Goal: Transaction & Acquisition: Purchase product/service

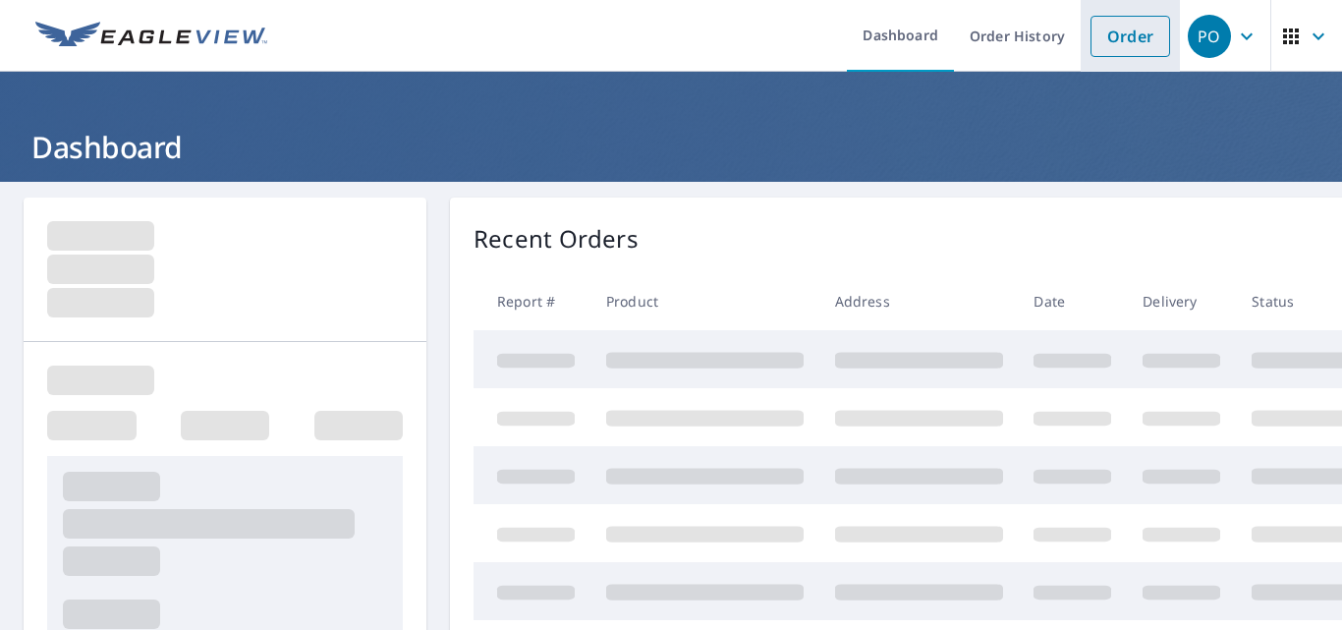
click at [1111, 40] on link "Order" at bounding box center [1131, 36] width 80 height 41
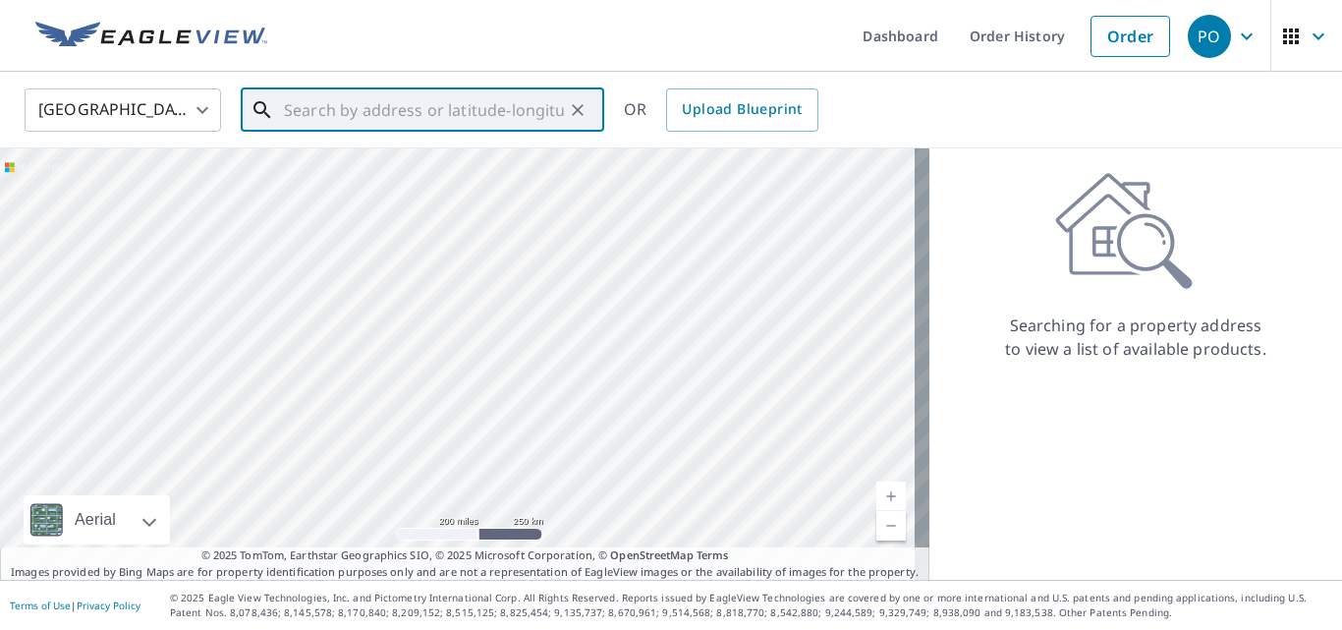
click at [431, 103] on input "text" at bounding box center [424, 110] width 280 height 55
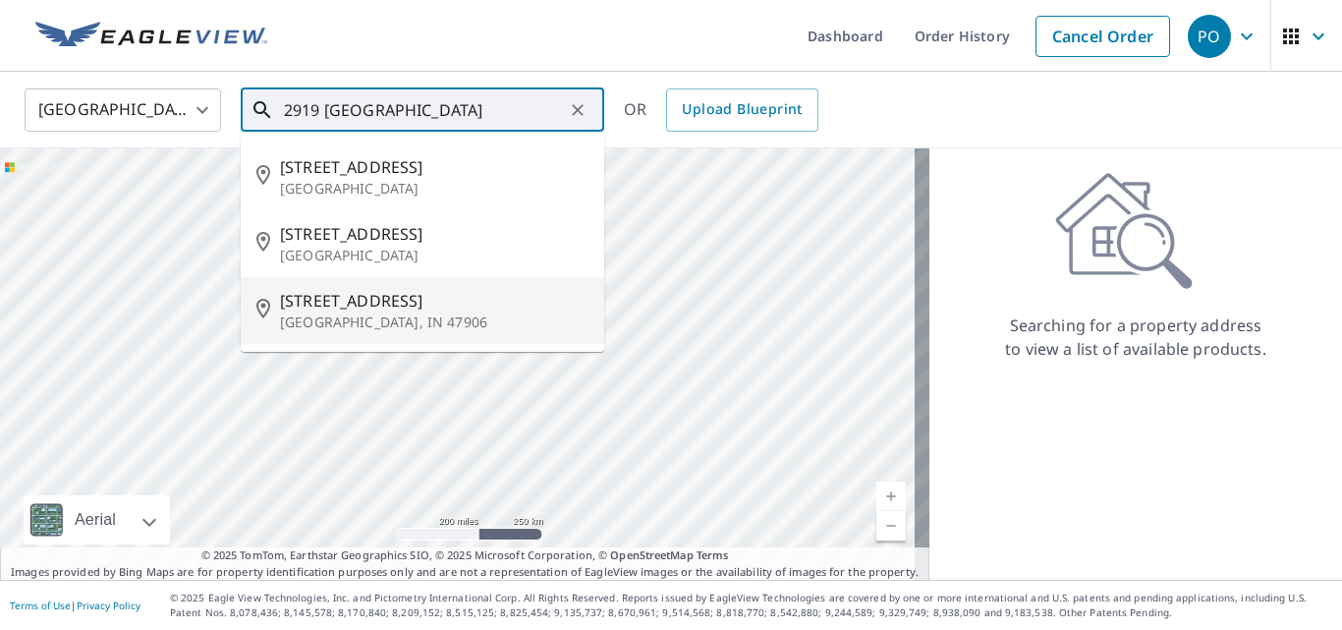
click at [386, 297] on span "[STREET_ADDRESS]" at bounding box center [434, 301] width 309 height 24
type input "[STREET_ADDRESS]"
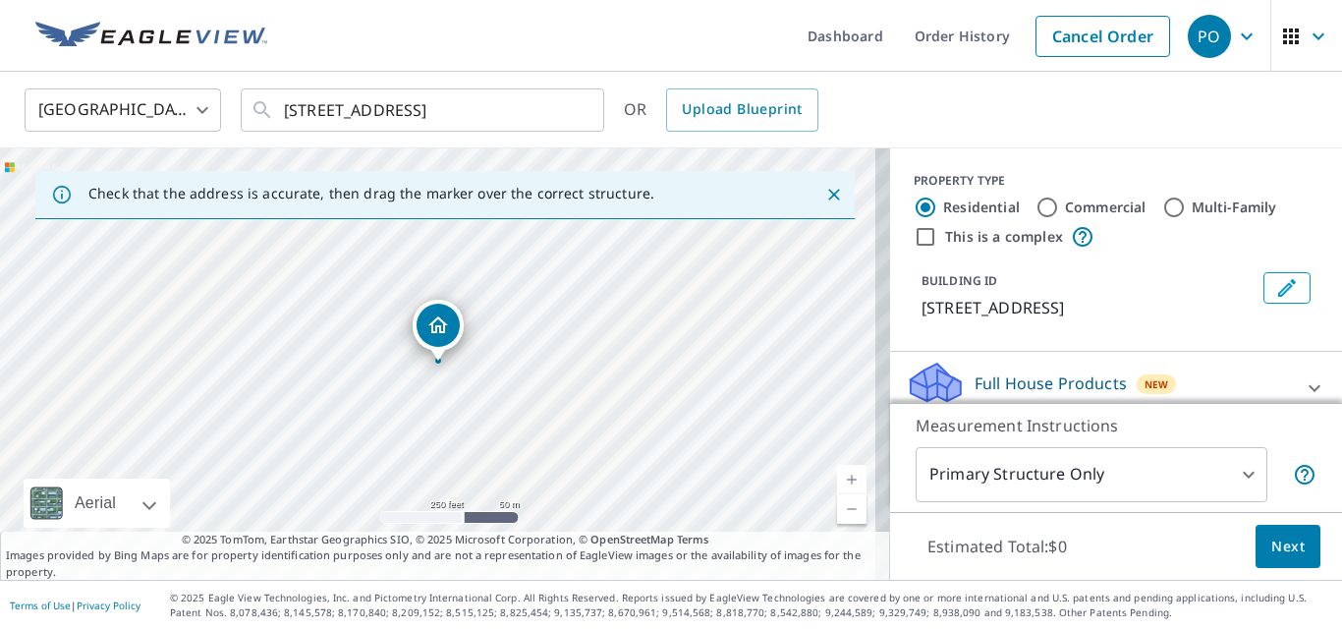
click at [825, 199] on icon "Close" at bounding box center [835, 195] width 20 height 20
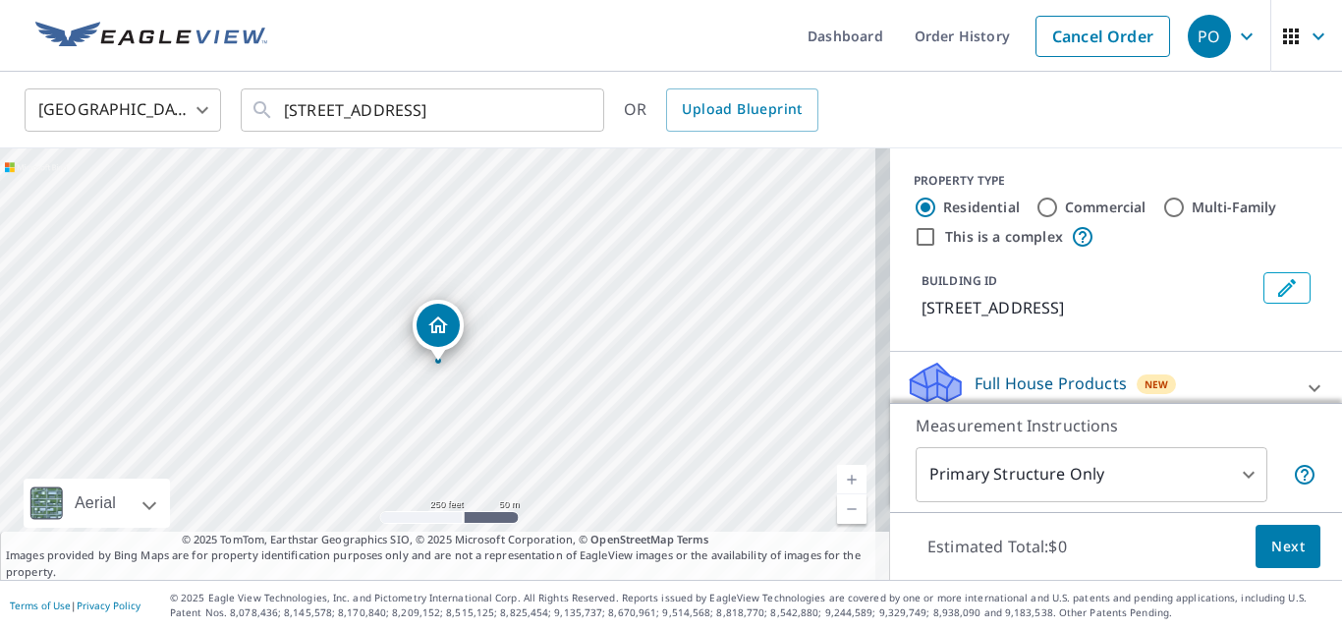
click at [837, 474] on link "Current Level 17, Zoom In" at bounding box center [851, 479] width 29 height 29
click at [837, 474] on link "Current Level 18, Zoom In" at bounding box center [851, 479] width 29 height 29
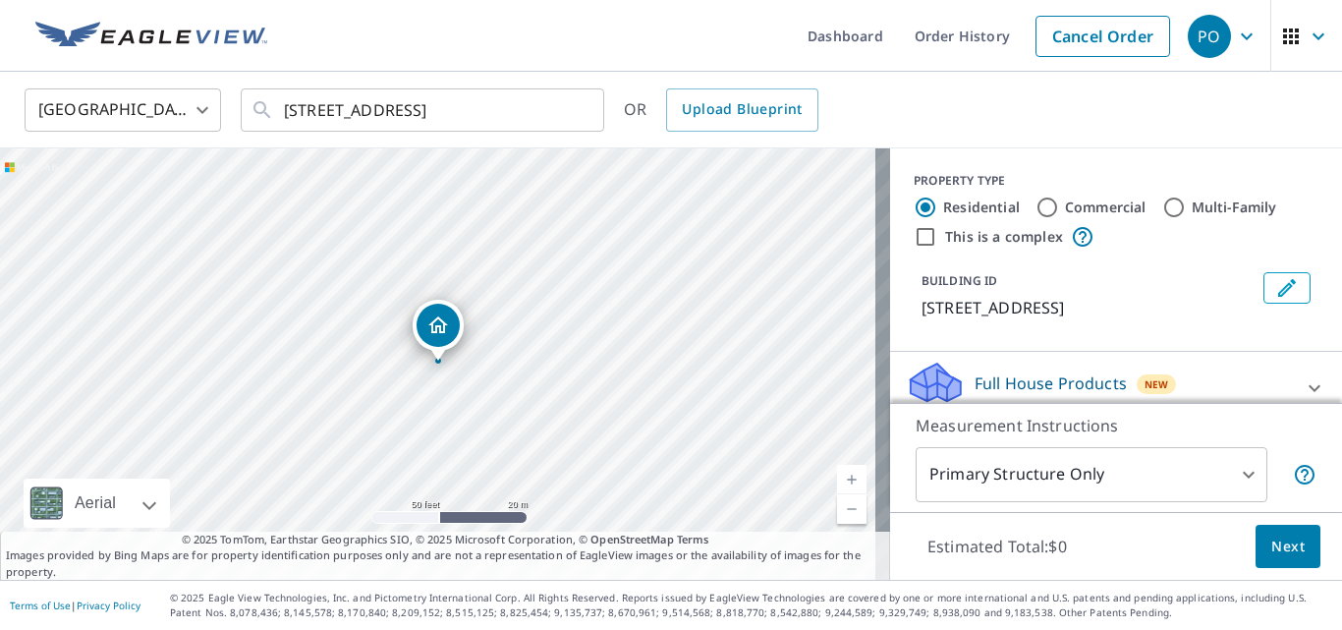
click at [837, 474] on link "Current Level 19, Zoom In" at bounding box center [851, 479] width 29 height 29
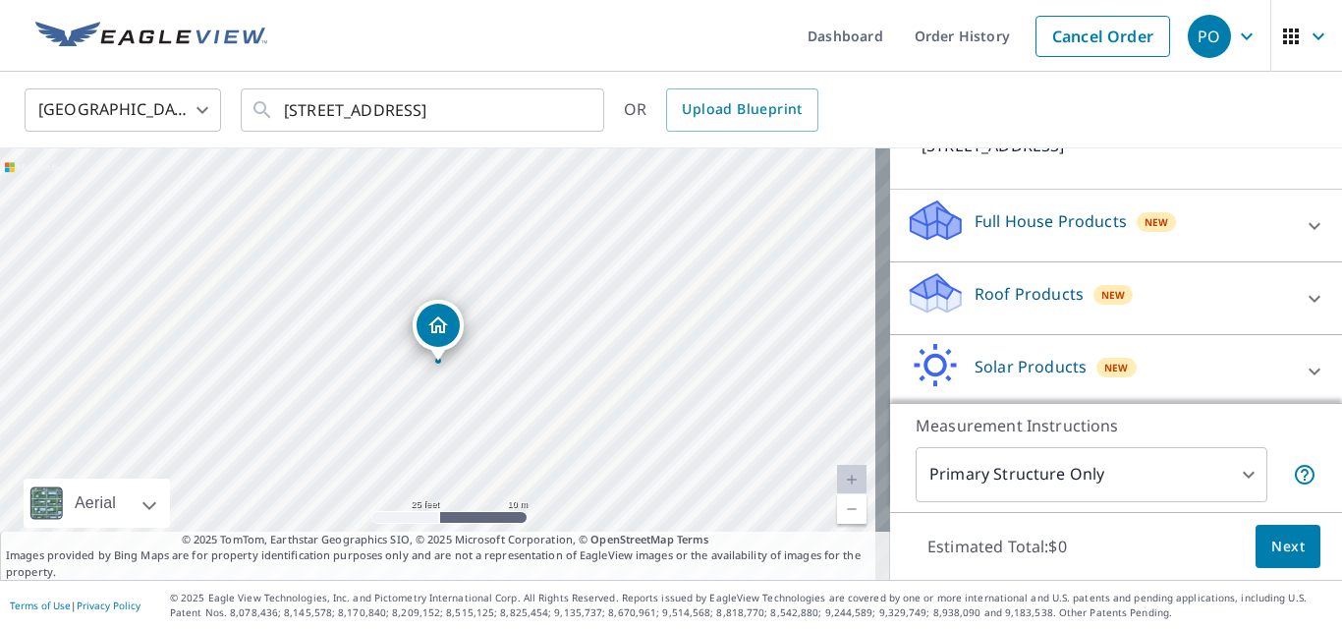
scroll to position [197, 0]
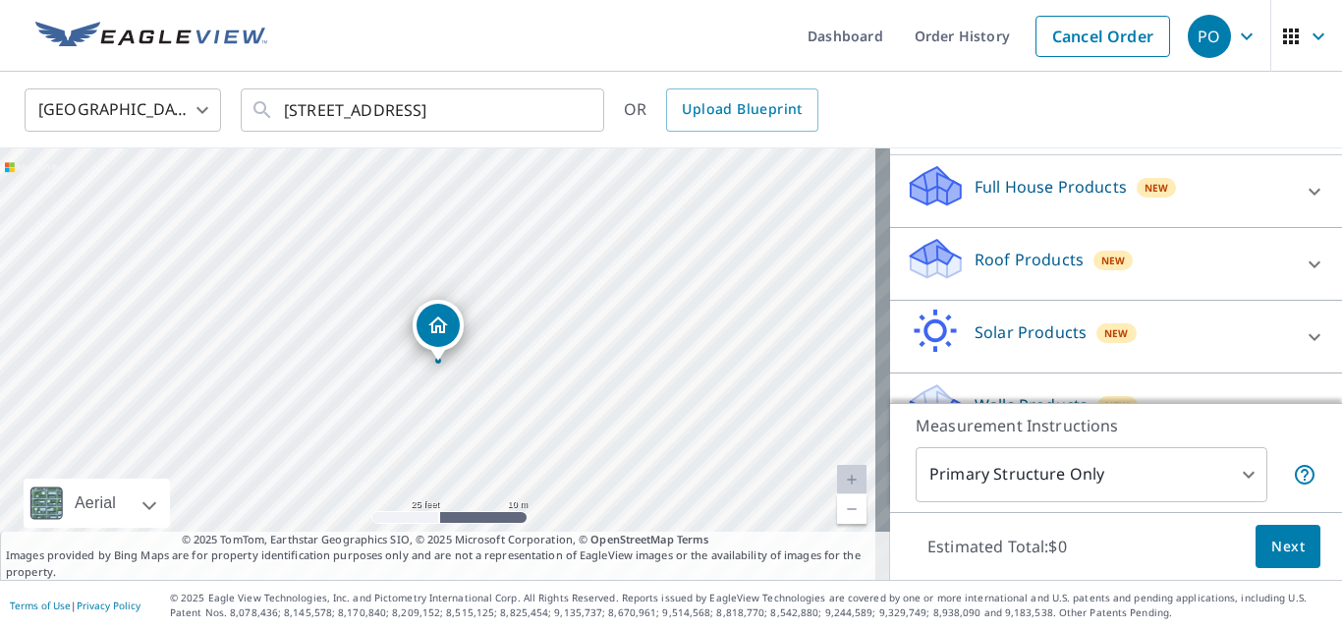
click at [982, 271] on p "Roof Products" at bounding box center [1029, 260] width 109 height 24
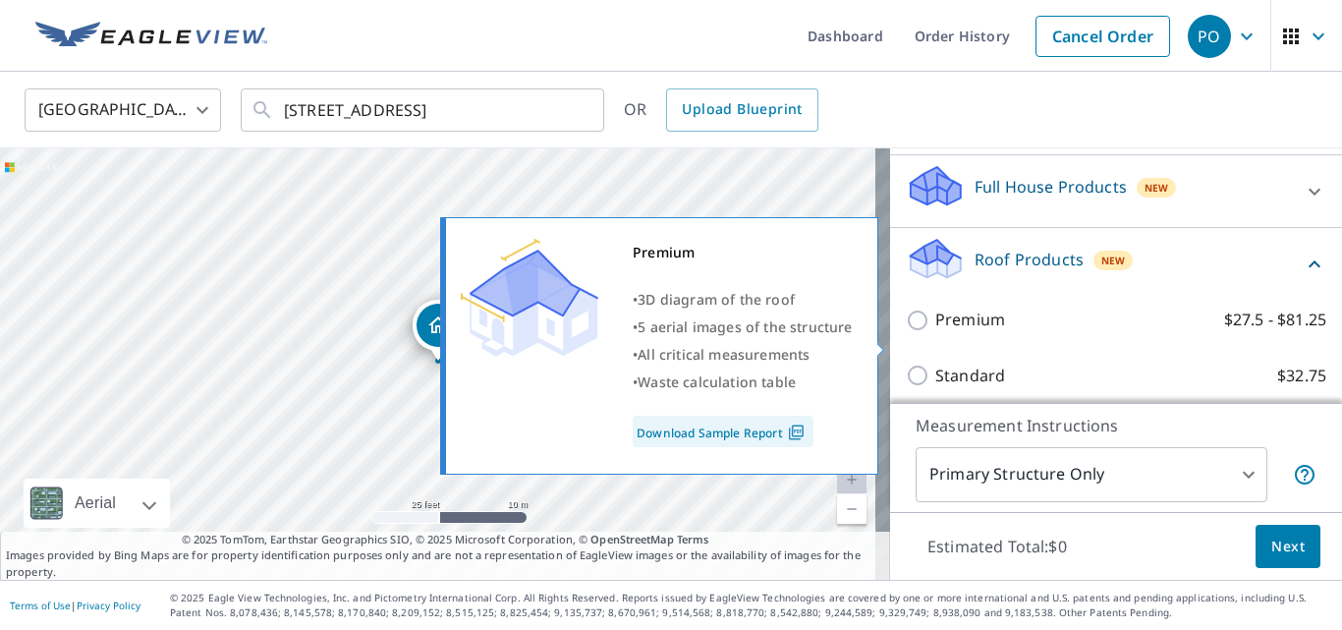
click at [971, 332] on p "Premium" at bounding box center [971, 320] width 70 height 25
click at [936, 332] on input "Premium $27.5 - $81.25" at bounding box center [920, 321] width 29 height 24
checkbox input "true"
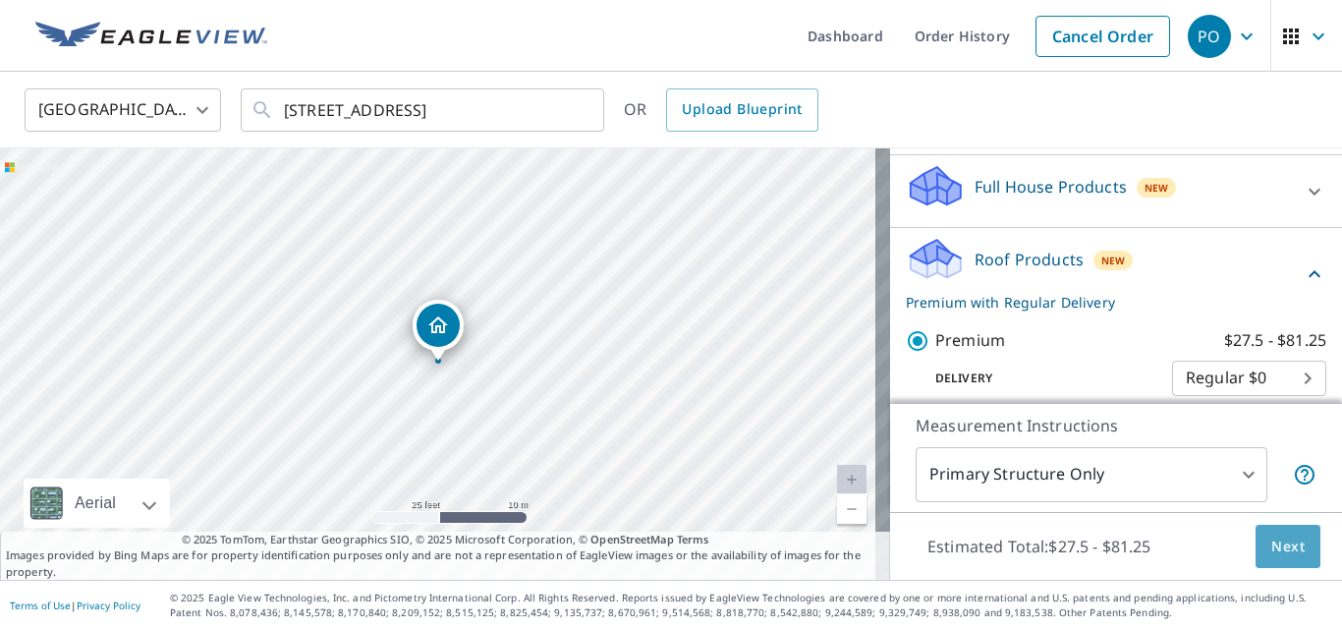
click at [1279, 543] on span "Next" at bounding box center [1288, 547] width 33 height 25
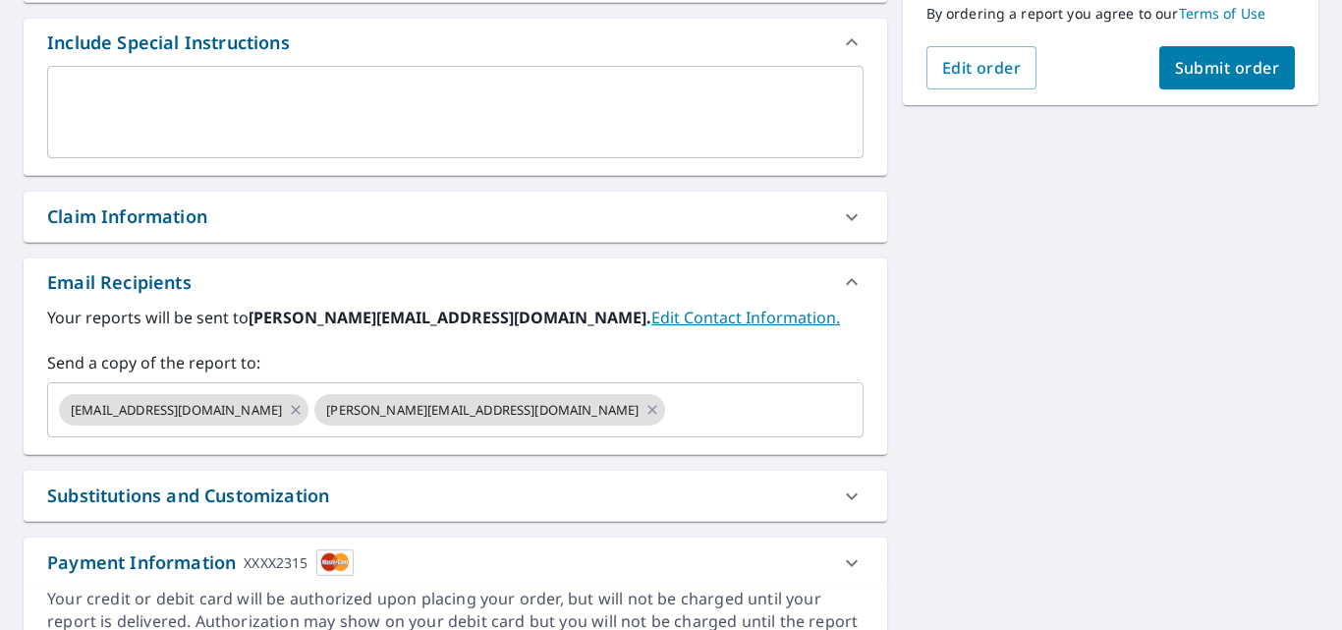
scroll to position [590, 0]
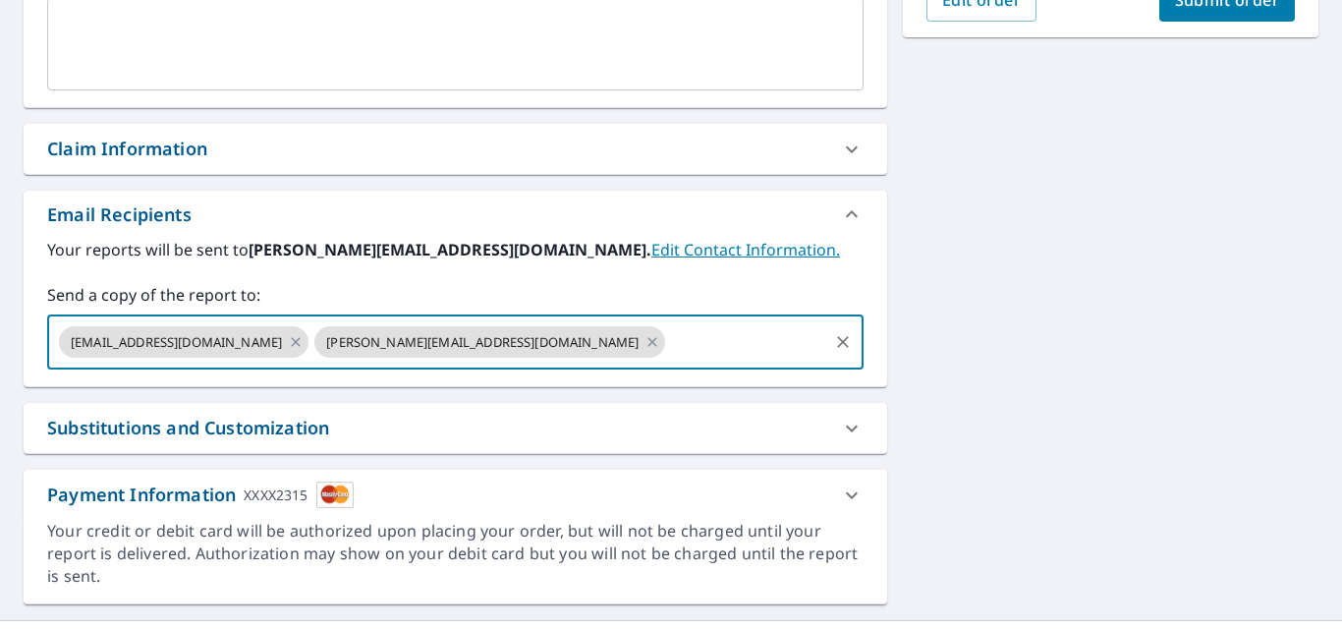
click at [668, 339] on input "text" at bounding box center [746, 341] width 156 height 37
type input "[PERSON_NAME][EMAIL_ADDRESS][DOMAIN_NAME]"
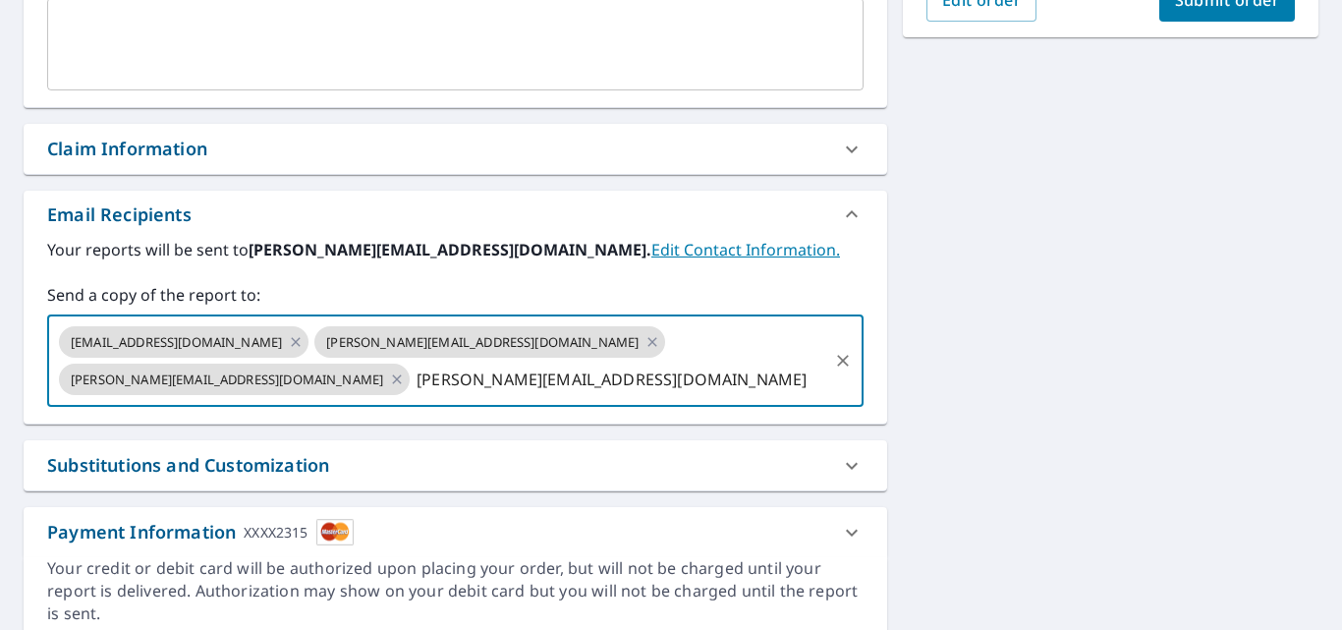
scroll to position [0, 149]
type input "[PERSON_NAME][EMAIL_ADDRESS][DOMAIN_NAME]"
click at [770, 278] on div "Your reports will be sent to [PERSON_NAME][EMAIL_ADDRESS][DOMAIN_NAME]. Edit Co…" at bounding box center [455, 322] width 817 height 169
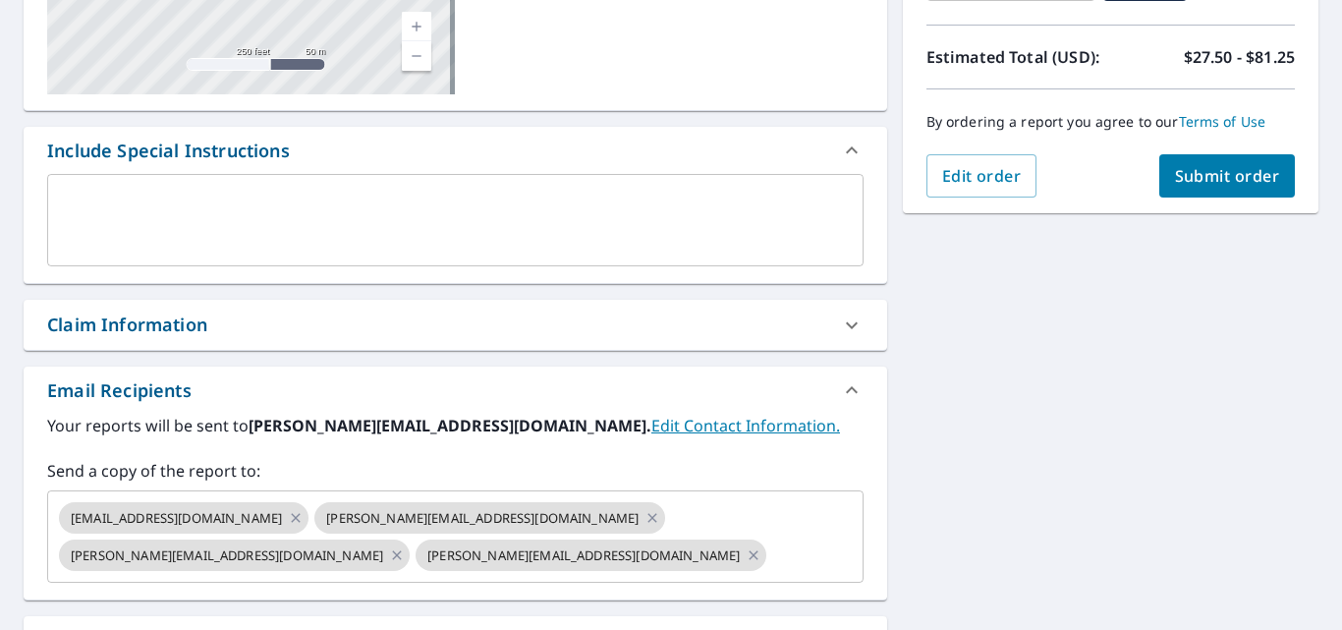
scroll to position [393, 0]
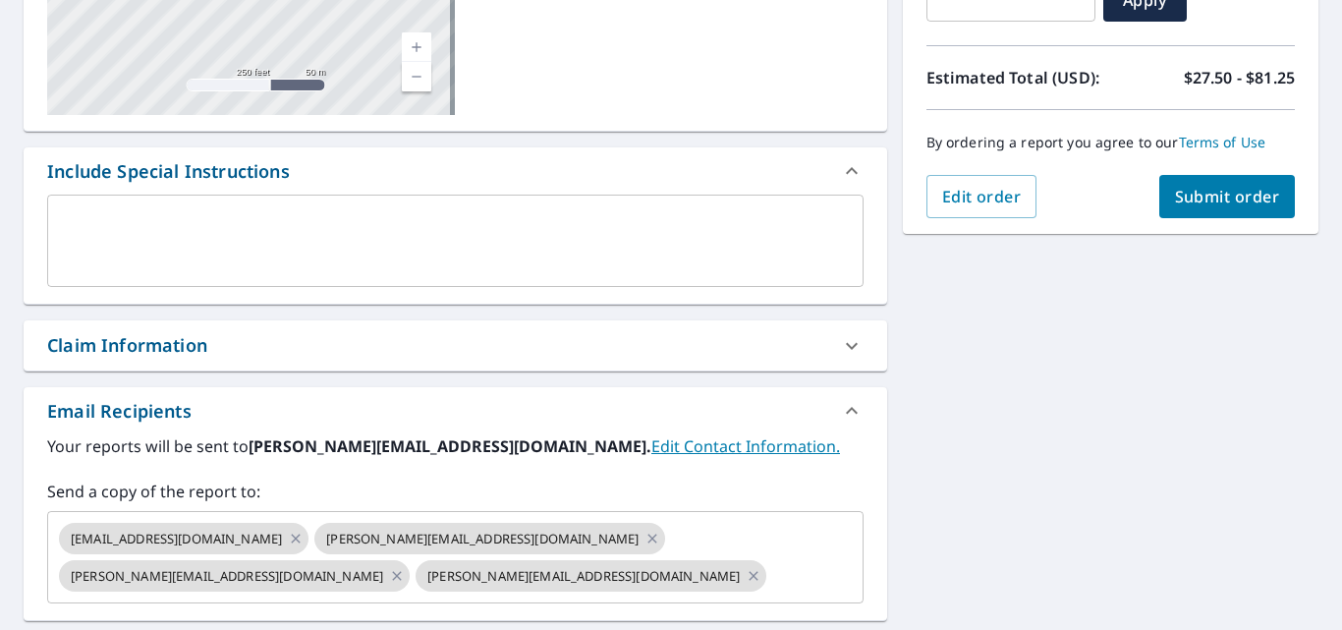
click at [1223, 191] on span "Submit order" at bounding box center [1227, 197] width 105 height 22
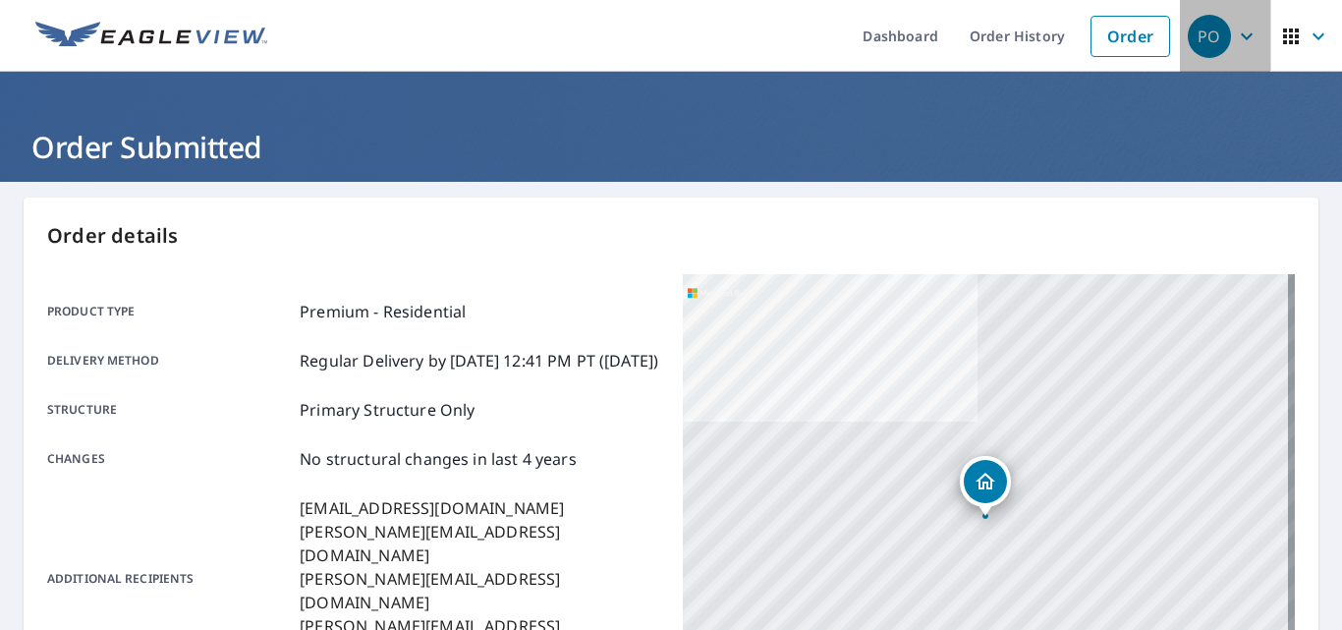
click at [1235, 40] on icon "button" at bounding box center [1247, 37] width 24 height 24
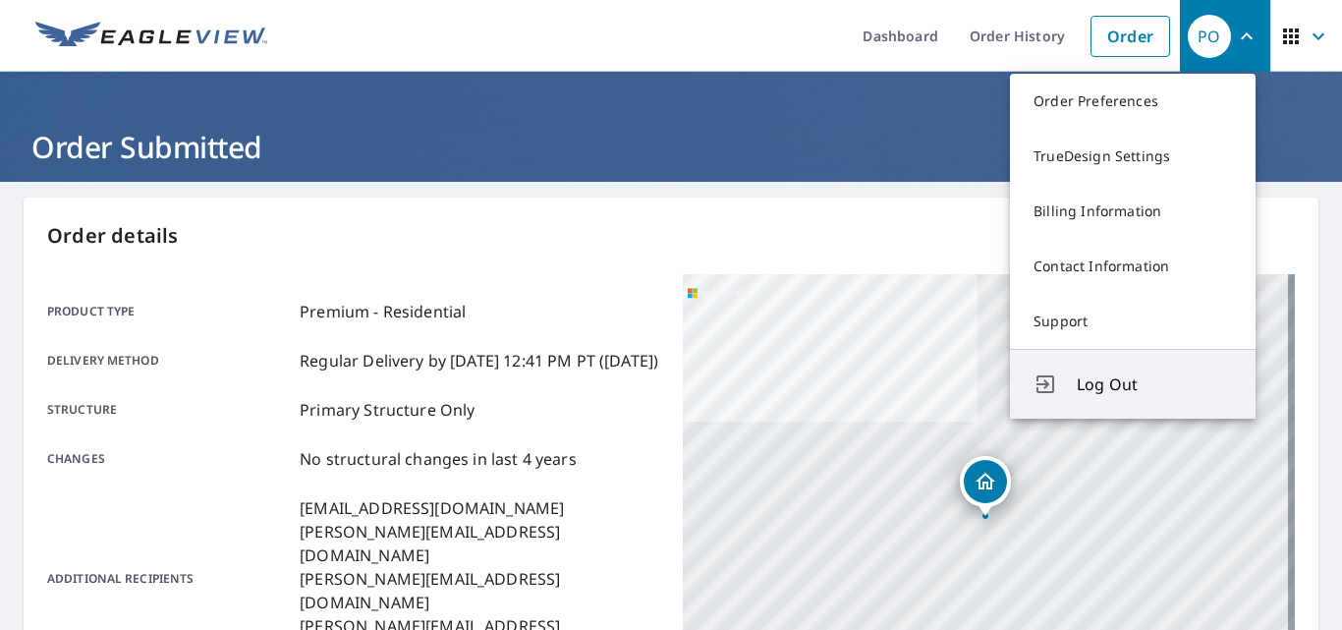
click at [1145, 388] on span "Log Out" at bounding box center [1154, 384] width 155 height 24
